Goal: Information Seeking & Learning: Learn about a topic

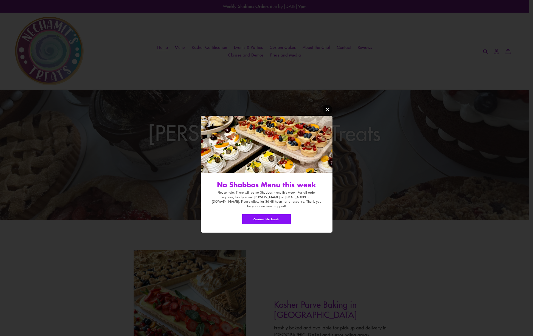
click at [327, 111] on icon "Modal window" at bounding box center [327, 109] width 3 height 3
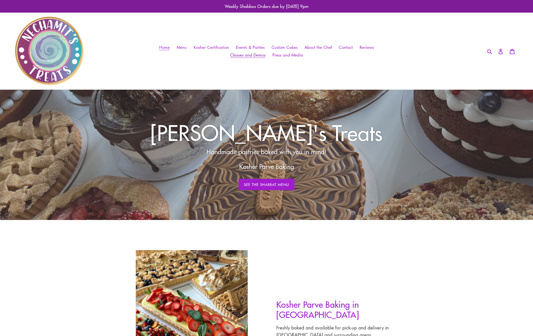
click at [258, 56] on span "Classes and Demos" at bounding box center [247, 55] width 35 height 6
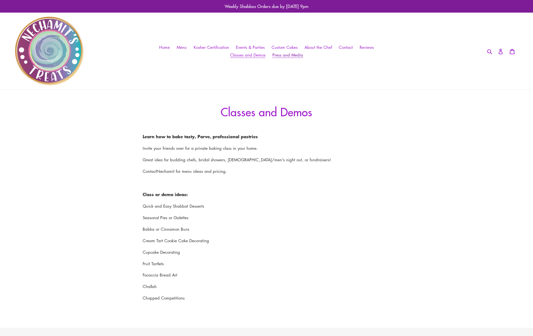
click at [295, 55] on span "Press and Media" at bounding box center [287, 55] width 31 height 6
click at [323, 45] on span "About the Chef" at bounding box center [317, 47] width 27 height 6
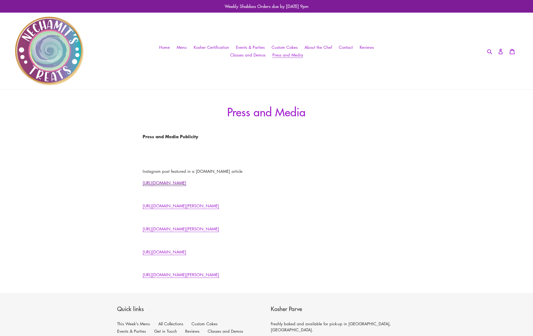
click at [186, 182] on link "https://people.com/food/how-to-make-smores-board-summer/" at bounding box center [165, 183] width 44 height 6
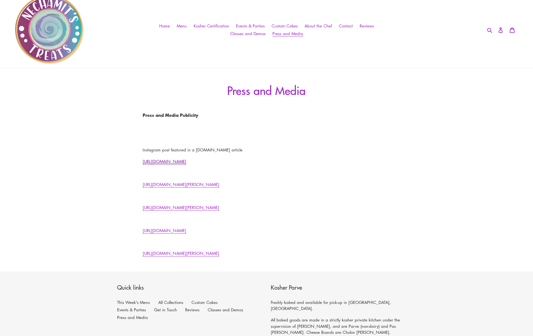
scroll to position [22, 0]
click at [219, 252] on link "http://kosherculinaryarts.blogspot.com/2013/12/spotlight-pastry-chef-nechamit-r…" at bounding box center [181, 253] width 77 height 6
